Goal: Feedback & Contribution: Leave review/rating

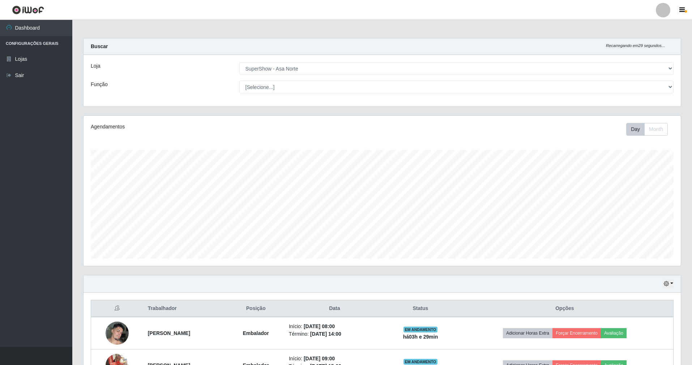
select select "71"
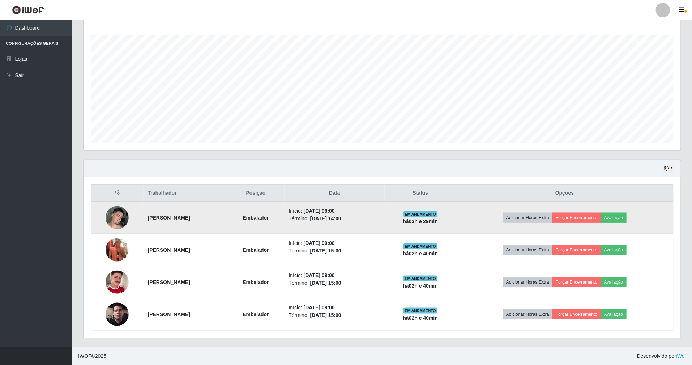
scroll to position [150, 598]
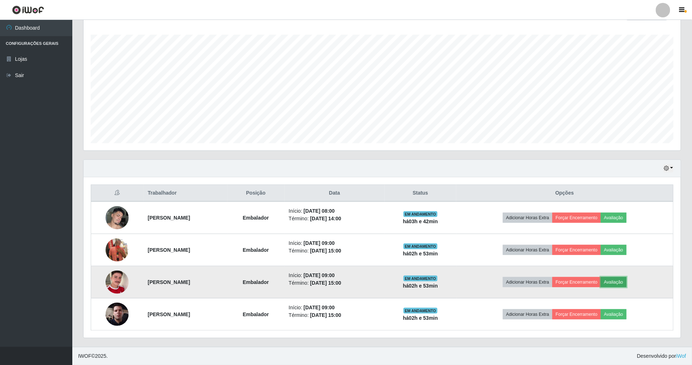
click at [627, 281] on button "Avaliação" at bounding box center [614, 282] width 26 height 10
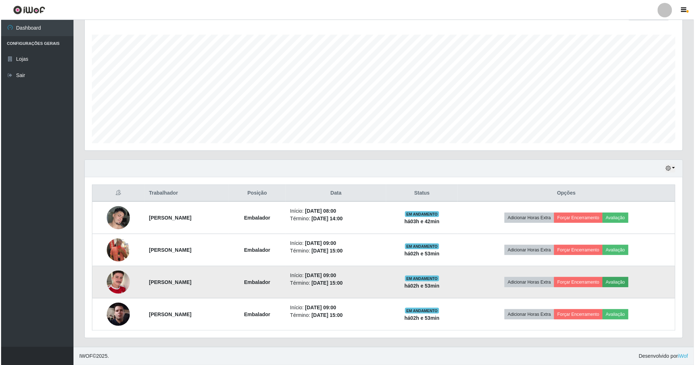
scroll to position [150, 591]
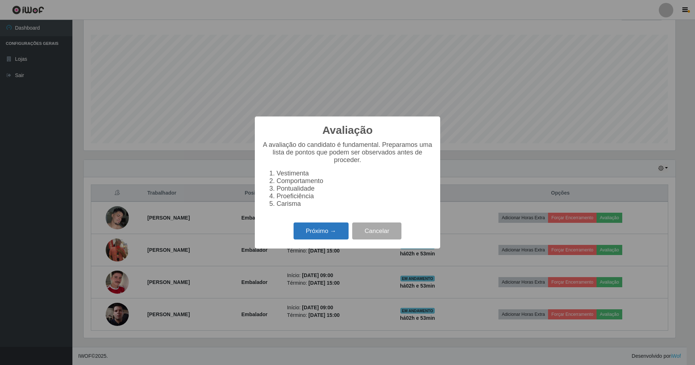
click at [330, 232] on button "Próximo →" at bounding box center [320, 230] width 55 height 17
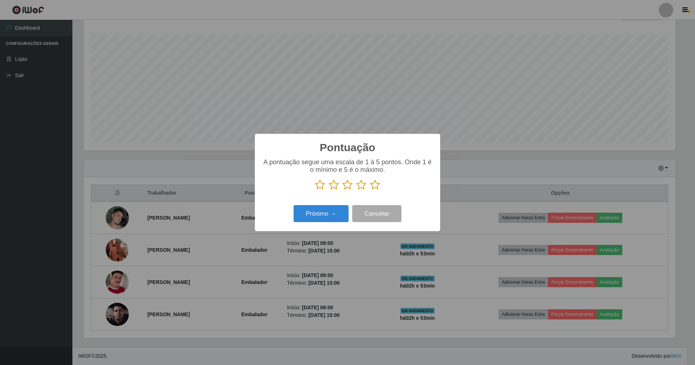
scroll to position [361581, 361140]
click at [375, 184] on icon at bounding box center [375, 184] width 10 height 11
click at [370, 190] on input "radio" at bounding box center [370, 190] width 0 height 0
click at [323, 213] on button "Próximo →" at bounding box center [320, 213] width 55 height 17
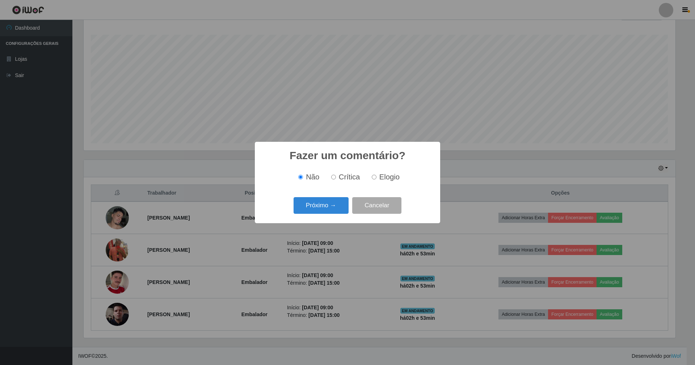
click at [375, 177] on input "Elogio" at bounding box center [373, 177] width 5 height 5
radio input "true"
click at [328, 206] on button "Próximo →" at bounding box center [320, 205] width 55 height 17
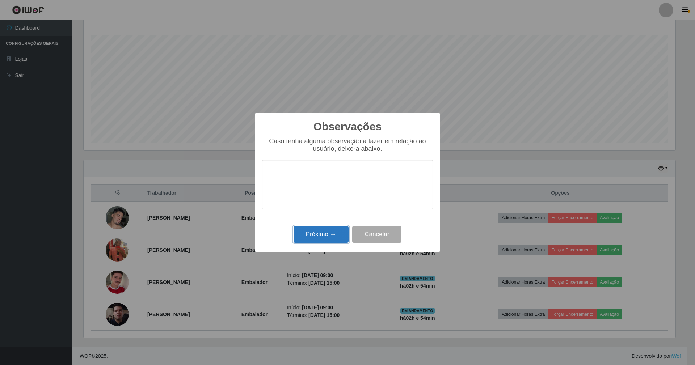
click at [326, 234] on button "Próximo →" at bounding box center [320, 234] width 55 height 17
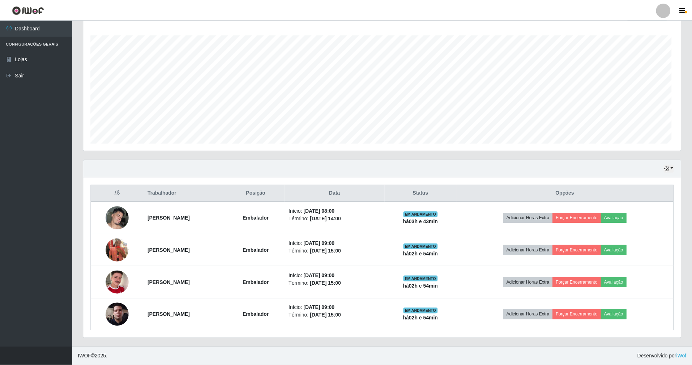
scroll to position [150, 598]
